Goal: Task Accomplishment & Management: Manage account settings

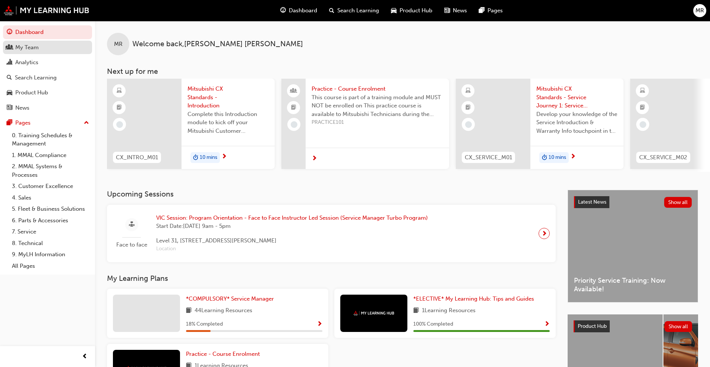
click at [41, 44] on div "My Team" at bounding box center [48, 47] width 82 height 9
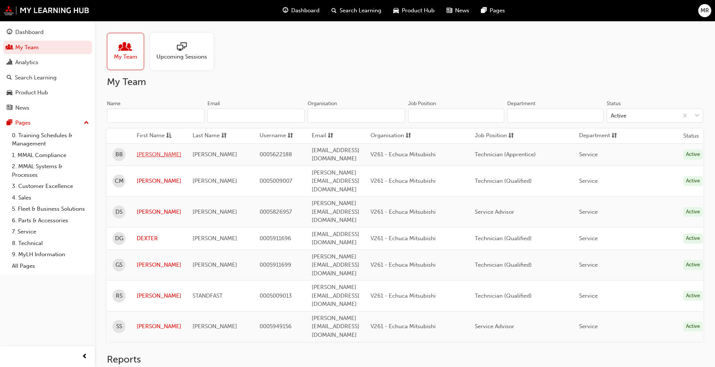
click at [147, 153] on link "[PERSON_NAME]" at bounding box center [159, 154] width 45 height 9
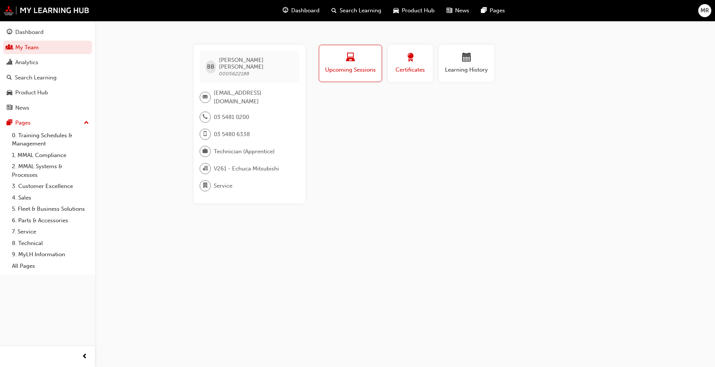
click at [416, 67] on span "Certificates" at bounding box center [411, 70] width 34 height 9
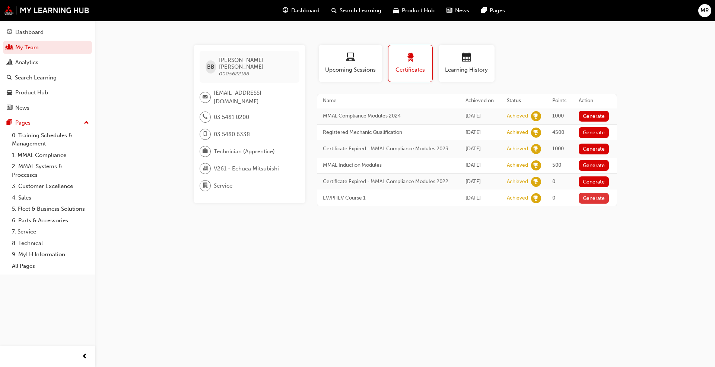
click at [605, 203] on button "Generate" at bounding box center [594, 198] width 31 height 11
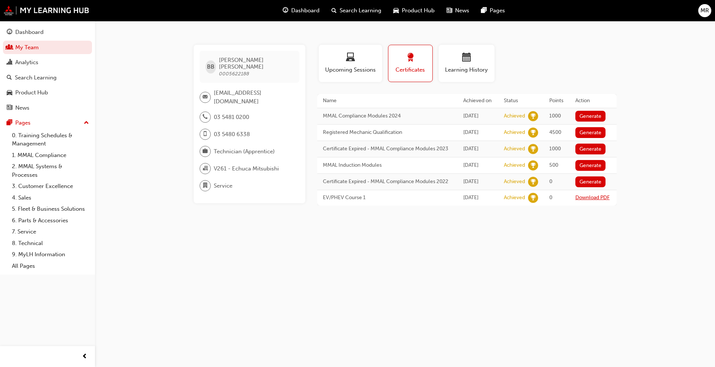
click at [583, 200] on link "Download PDF" at bounding box center [592, 197] width 34 height 6
click at [46, 46] on link "My Team" at bounding box center [47, 48] width 89 height 14
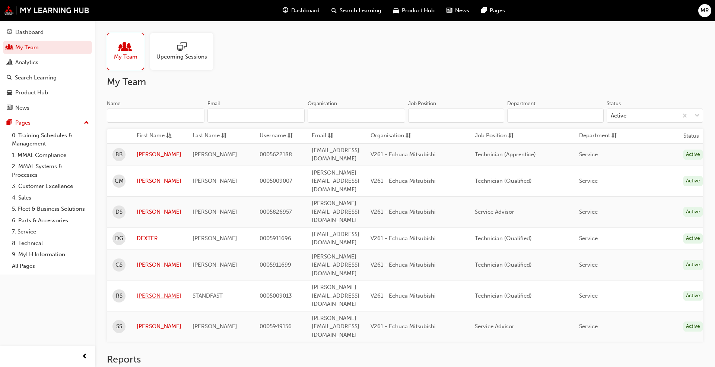
click at [148, 291] on link "[PERSON_NAME]" at bounding box center [159, 295] width 45 height 9
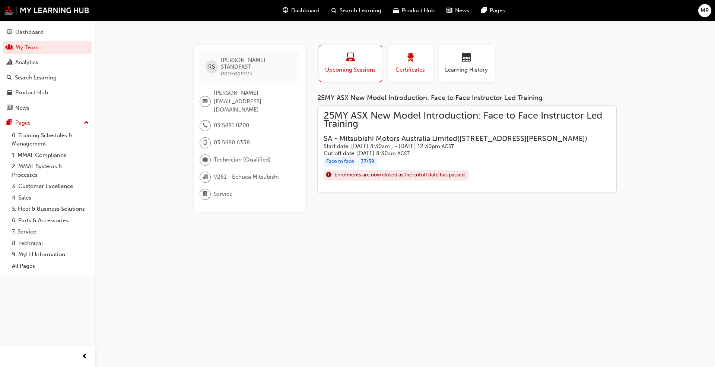
click at [415, 58] on div "button" at bounding box center [411, 59] width 34 height 12
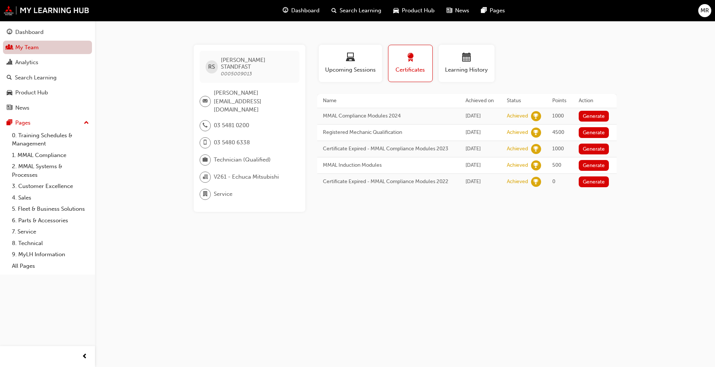
click at [39, 50] on link "My Team" at bounding box center [47, 48] width 89 height 14
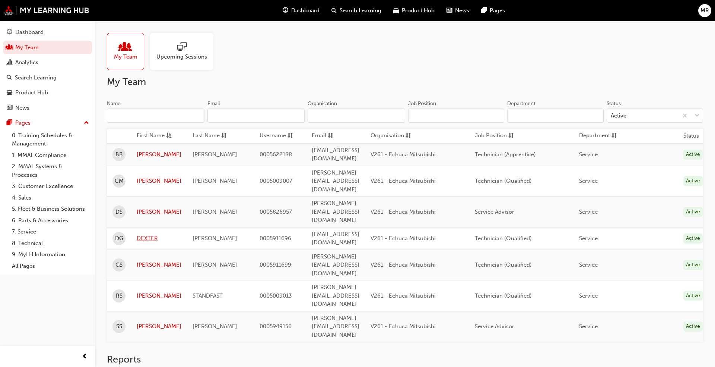
click at [150, 234] on link "DEXTER" at bounding box center [159, 238] width 45 height 9
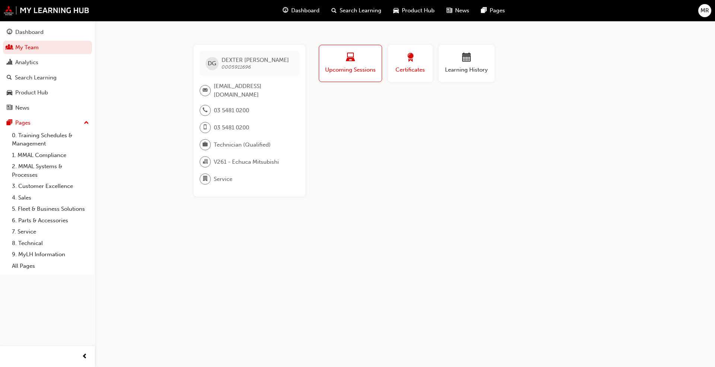
click at [415, 75] on button "Certificates" at bounding box center [410, 63] width 45 height 37
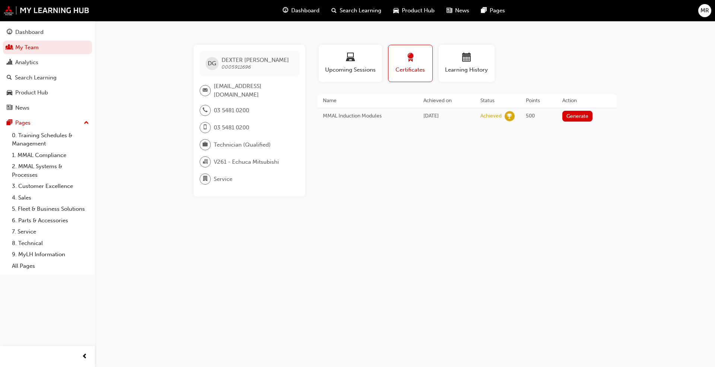
click at [408, 64] on div "Certificates" at bounding box center [410, 63] width 33 height 21
click at [356, 68] on span "Upcoming Sessions" at bounding box center [350, 70] width 52 height 9
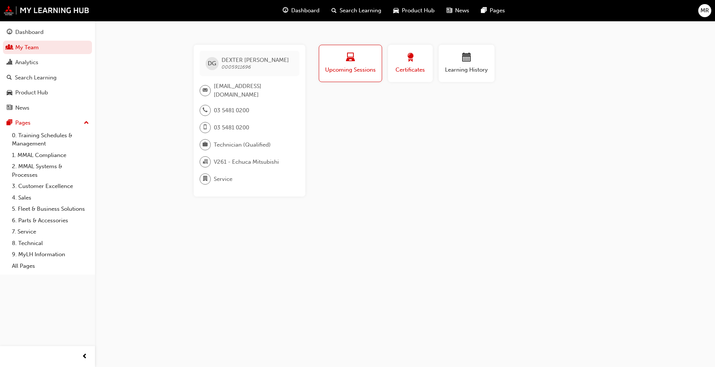
click at [402, 67] on span "Certificates" at bounding box center [411, 70] width 34 height 9
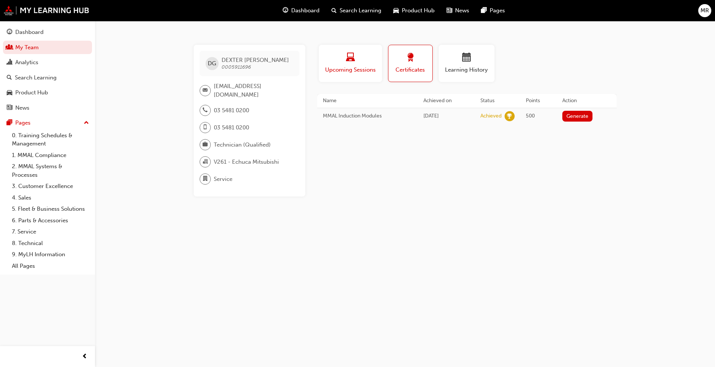
click at [357, 67] on span "Upcoming Sessions" at bounding box center [350, 70] width 52 height 9
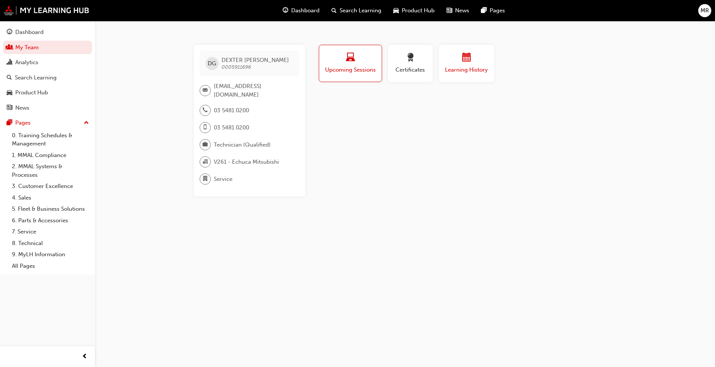
click at [457, 74] on button "Learning History" at bounding box center [467, 63] width 56 height 37
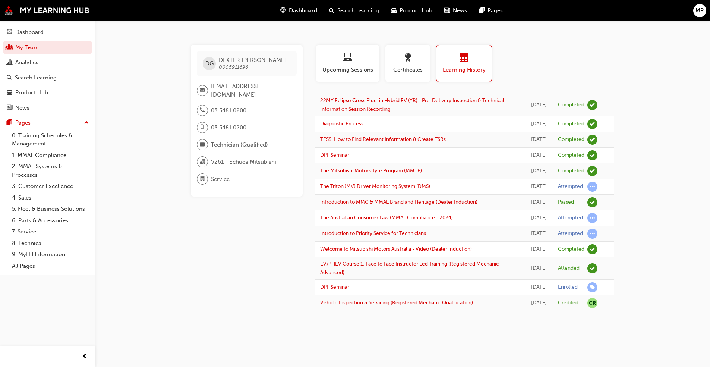
scroll to position [36, 0]
click at [406, 275] on link "EV/PHEV Course 1: Face to Face Instructor Led Training (Registered Mechanic Adv…" at bounding box center [409, 267] width 178 height 15
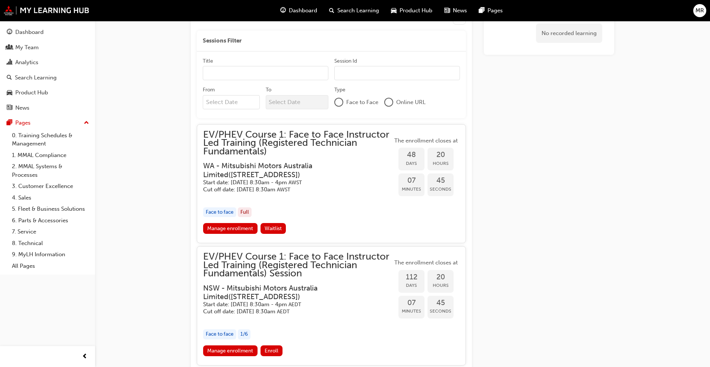
scroll to position [542, 0]
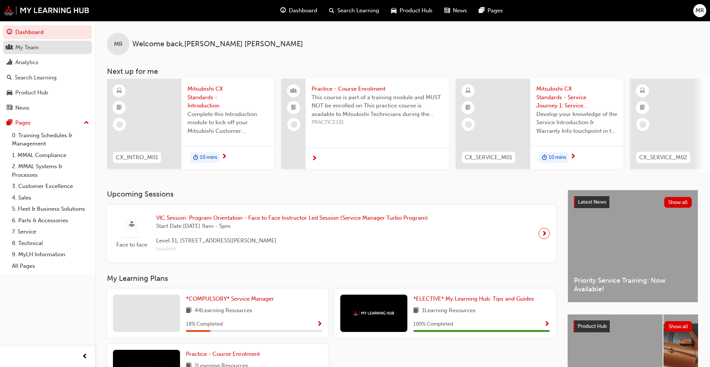
click at [58, 51] on div "My Team" at bounding box center [48, 47] width 82 height 9
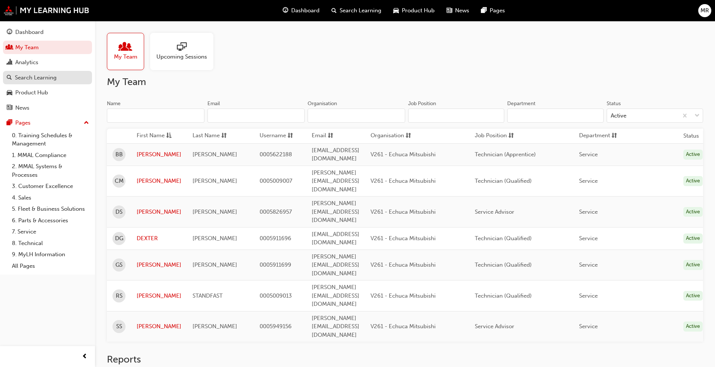
click at [53, 74] on div "Search Learning" at bounding box center [36, 77] width 42 height 9
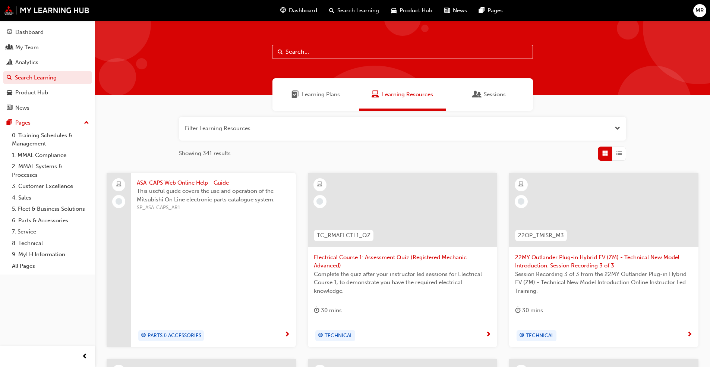
click at [319, 49] on input "text" at bounding box center [402, 52] width 261 height 14
type input "walk the"
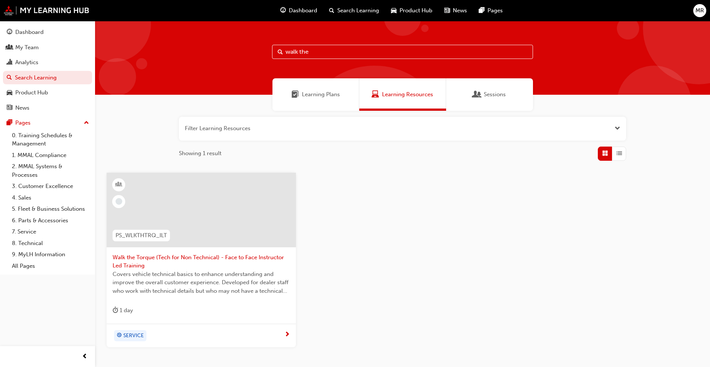
click at [229, 257] on span "Walk the Torque (Tech for Non Technical) - Face to Face Instructor Led Training" at bounding box center [200, 261] width 177 height 17
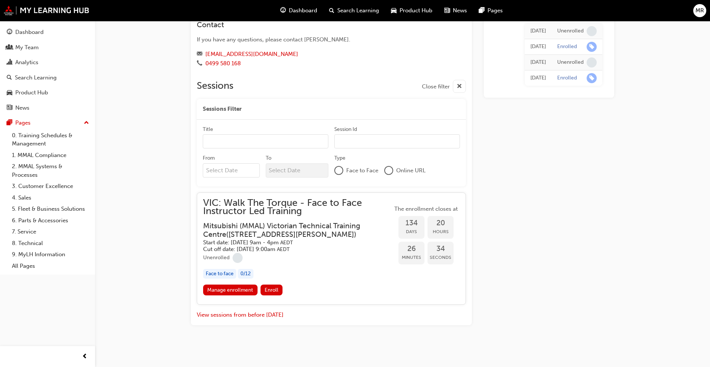
scroll to position [472, 0]
click at [231, 279] on link "Manage enrollment" at bounding box center [230, 288] width 54 height 11
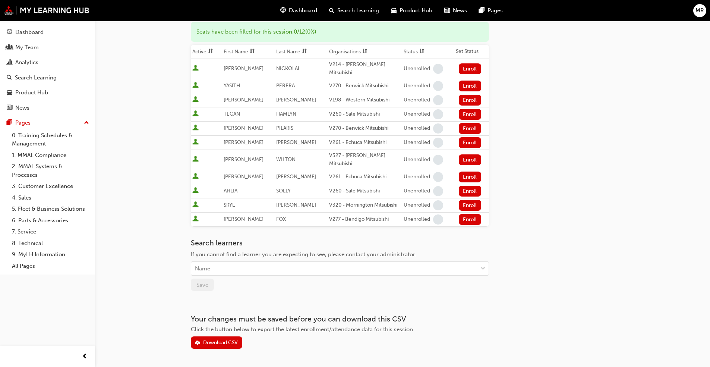
scroll to position [115, 0]
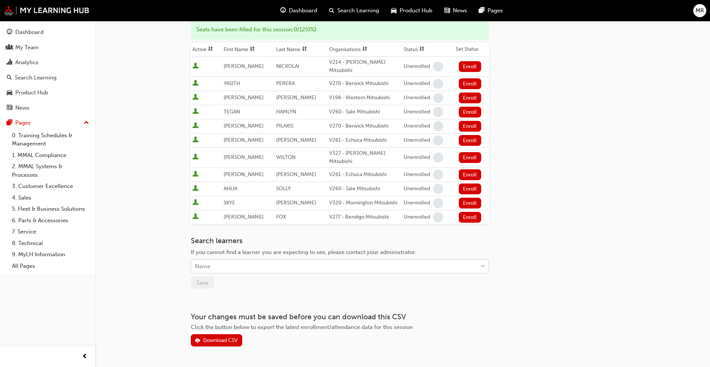
click at [220, 260] on div "Name" at bounding box center [334, 266] width 286 height 13
type input "[PERSON_NAME]"
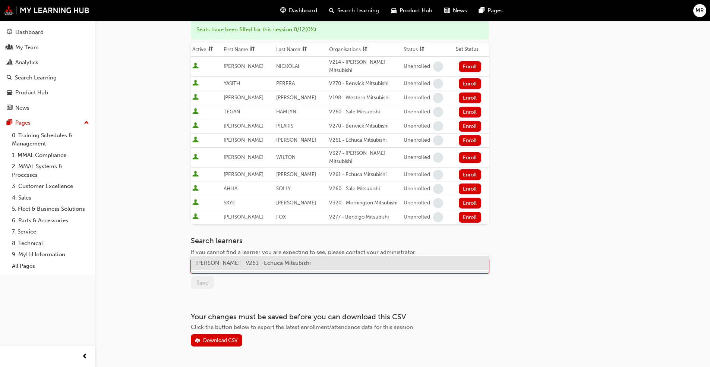
click at [245, 264] on span "[PERSON_NAME] - V261 - Echuca Mitsubishi" at bounding box center [252, 262] width 115 height 7
click at [308, 274] on div "Go to session detail page Manage enrollment for [GEOGRAPHIC_DATA]: Walk The Tor…" at bounding box center [340, 125] width 298 height 441
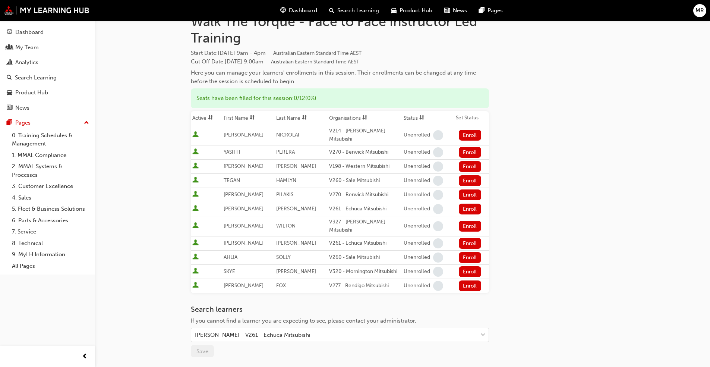
scroll to position [41, 0]
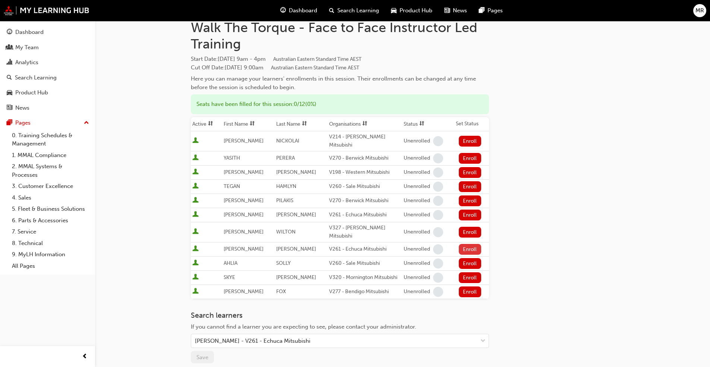
click at [372, 244] on button "Enroll" at bounding box center [470, 249] width 22 height 11
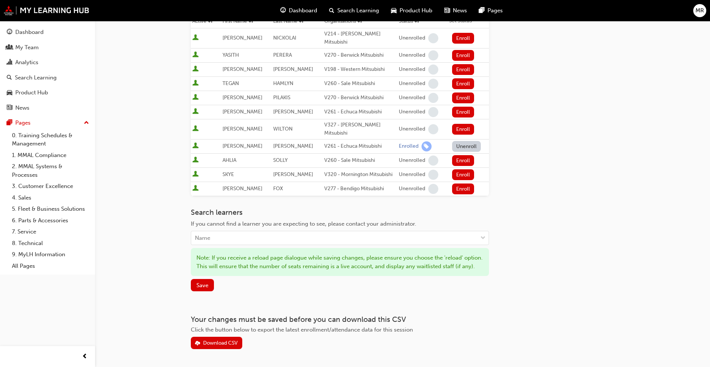
scroll to position [149, 0]
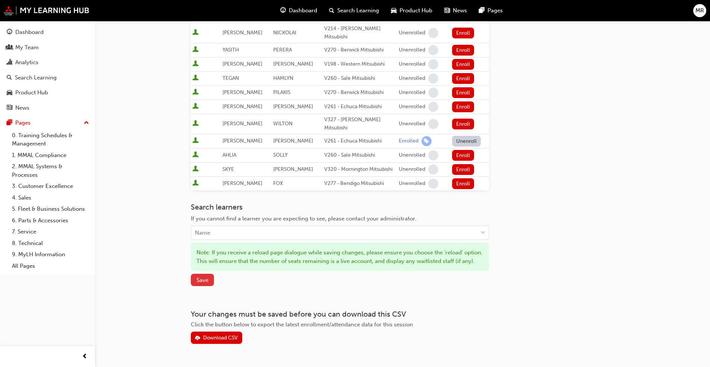
click at [207, 276] on span "Save" at bounding box center [202, 279] width 12 height 7
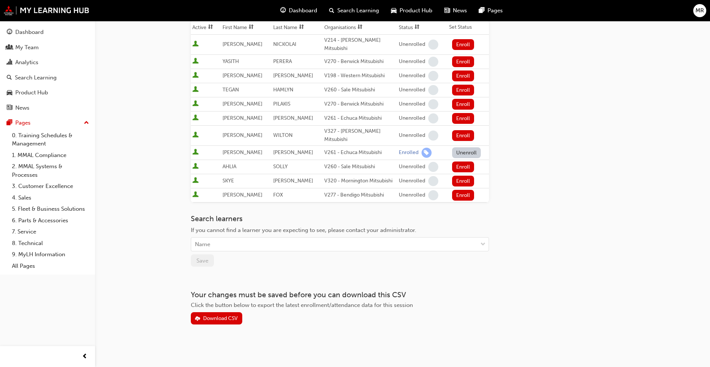
scroll to position [115, 0]
